Goal: Check status

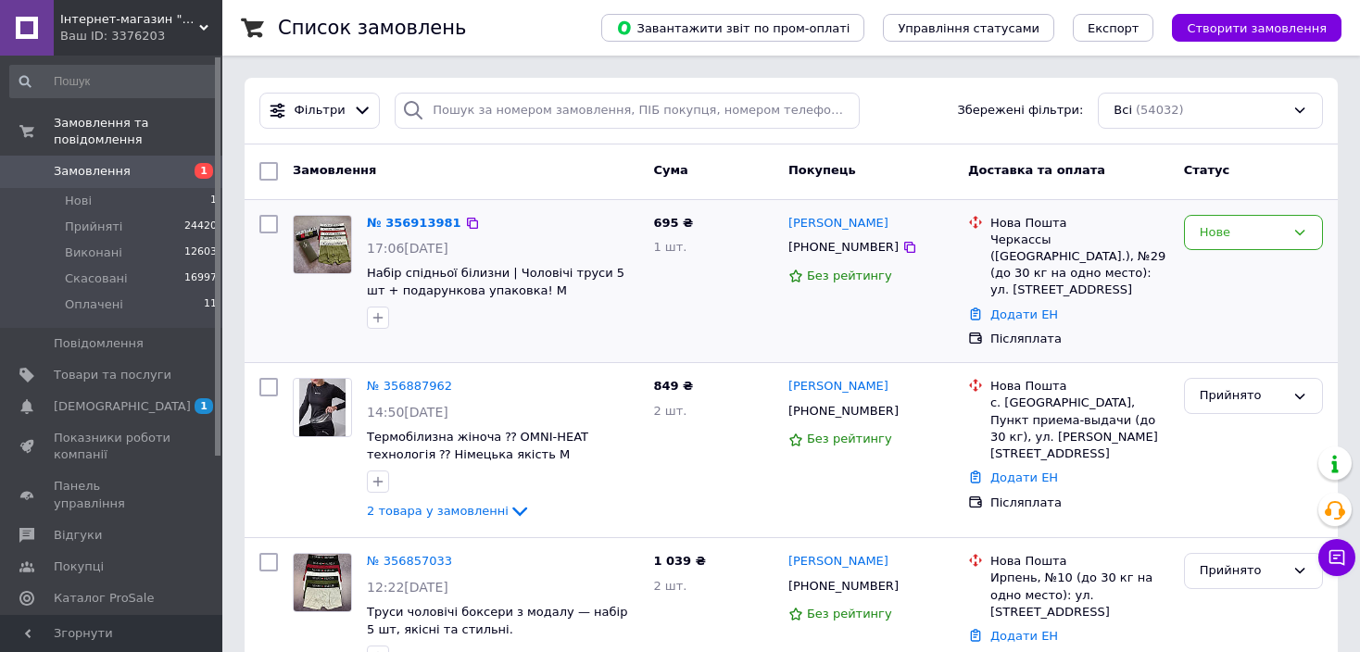
click at [801, 247] on div "[PHONE_NUMBER]" at bounding box center [843, 247] width 118 height 24
copy div "380980558172"
drag, startPoint x: 921, startPoint y: 224, endPoint x: 781, endPoint y: 224, distance: 140.8
click at [781, 224] on div "[PERSON_NAME] [PHONE_NUMBER] Без рейтингу" at bounding box center [871, 281] width 180 height 148
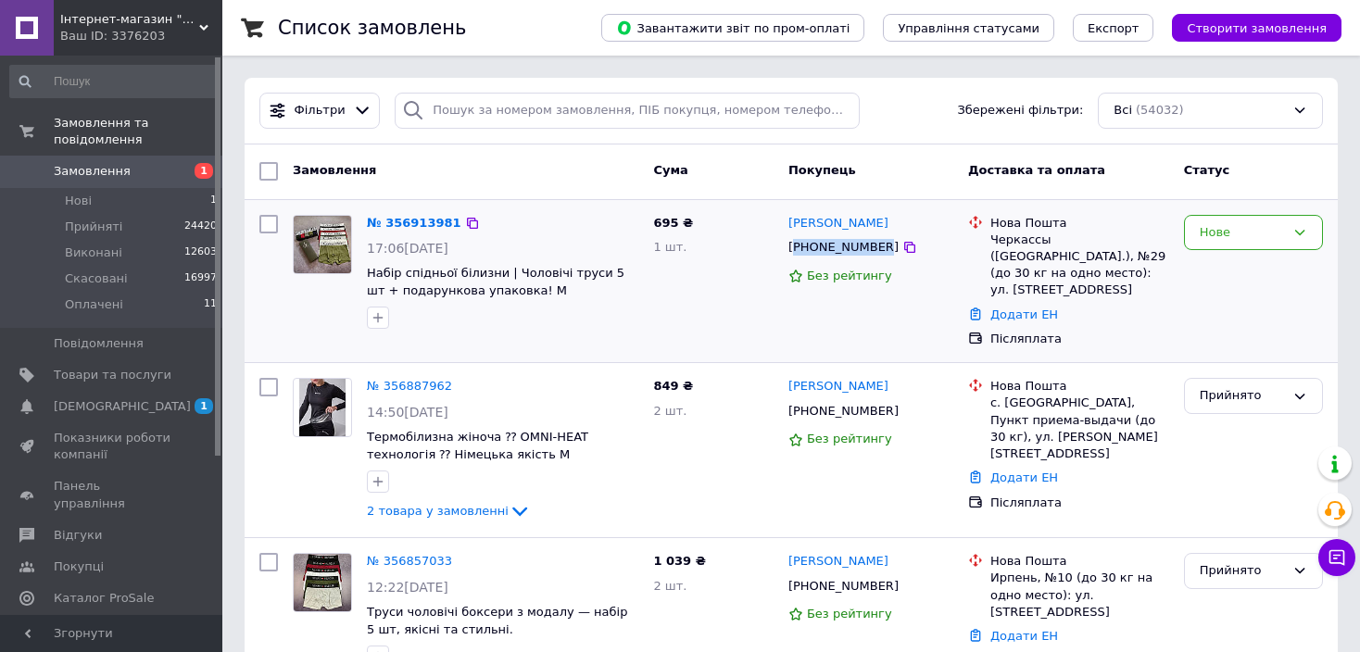
copy link "[PERSON_NAME]"
click at [1216, 216] on div "Нове" at bounding box center [1253, 233] width 139 height 36
click at [1217, 260] on li "Прийнято" at bounding box center [1252, 271] width 137 height 34
